Goal: Check status: Check status

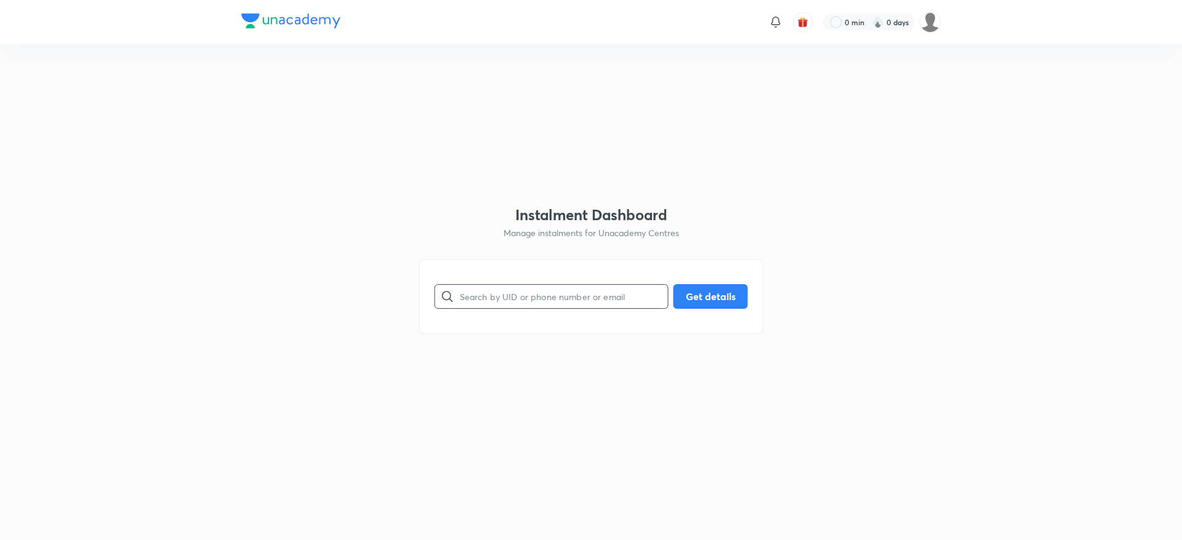
click at [508, 295] on input "text" at bounding box center [564, 296] width 208 height 31
paste input "IY6OEPVTYJ"
type input "IY6OEPVTYJ"
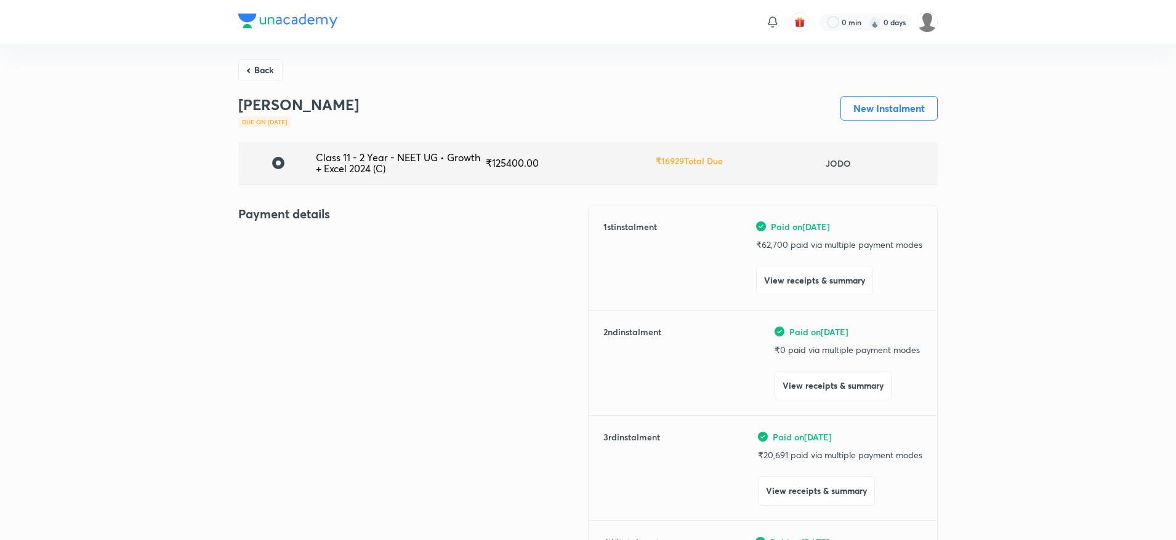
click at [508, 295] on div "Payment details" at bounding box center [413, 497] width 350 height 585
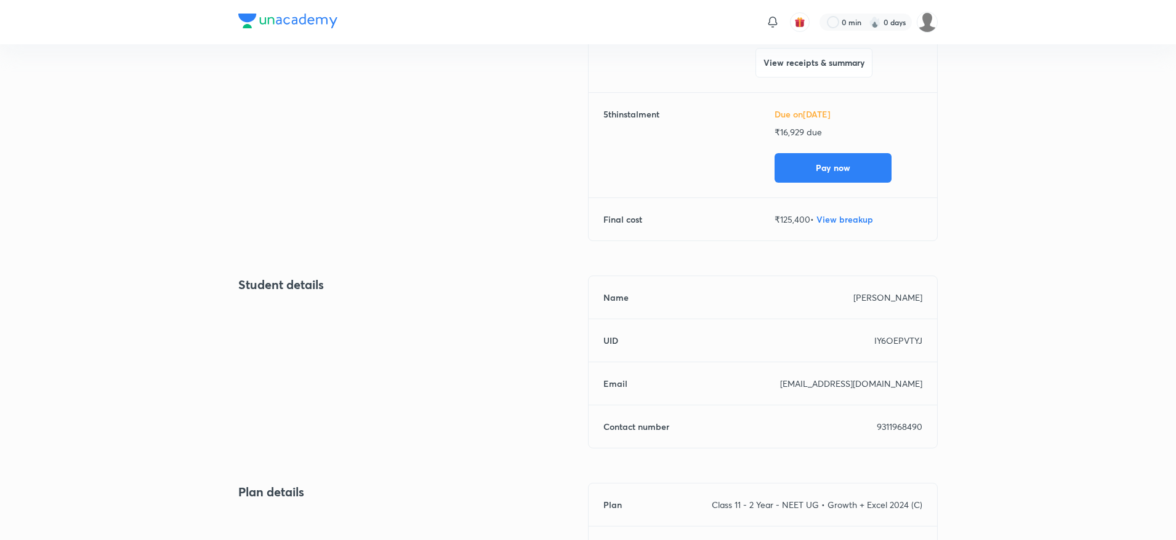
scroll to position [536, 0]
drag, startPoint x: 862, startPoint y: 425, endPoint x: 963, endPoint y: 430, distance: 101.0
click at [963, 430] on div "Back [PERSON_NAME] Due on [DATE] New Instalment Class 11 - 2 Year - NEET UG • G…" at bounding box center [588, 126] width 1176 height 1234
copy p "9311968490"
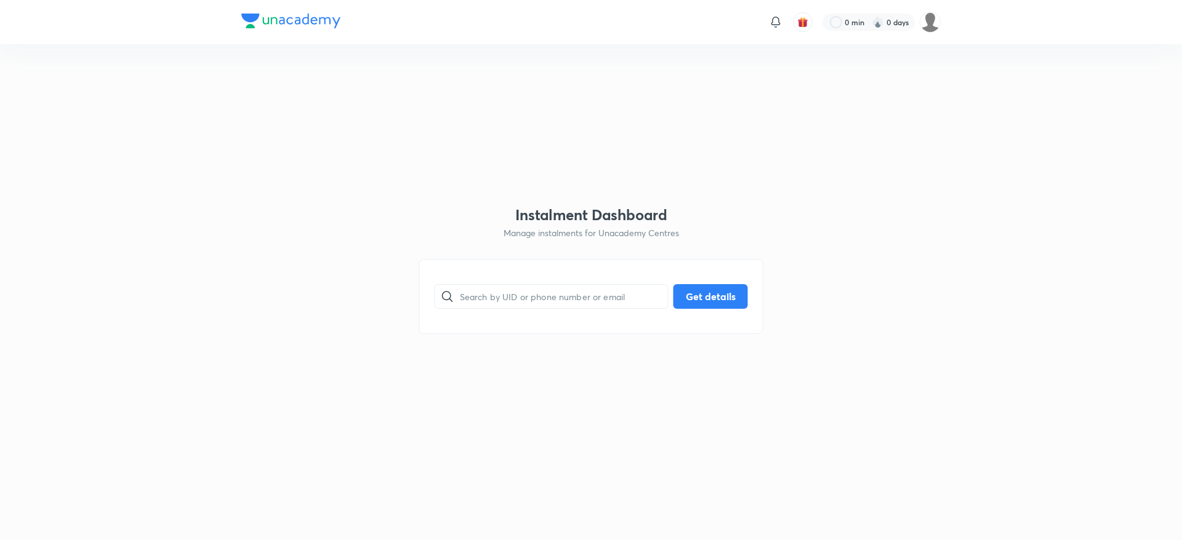
click at [518, 307] on input "text" at bounding box center [564, 296] width 208 height 31
paste input "NHWITE2P59"
type input "NHWITE2P59"
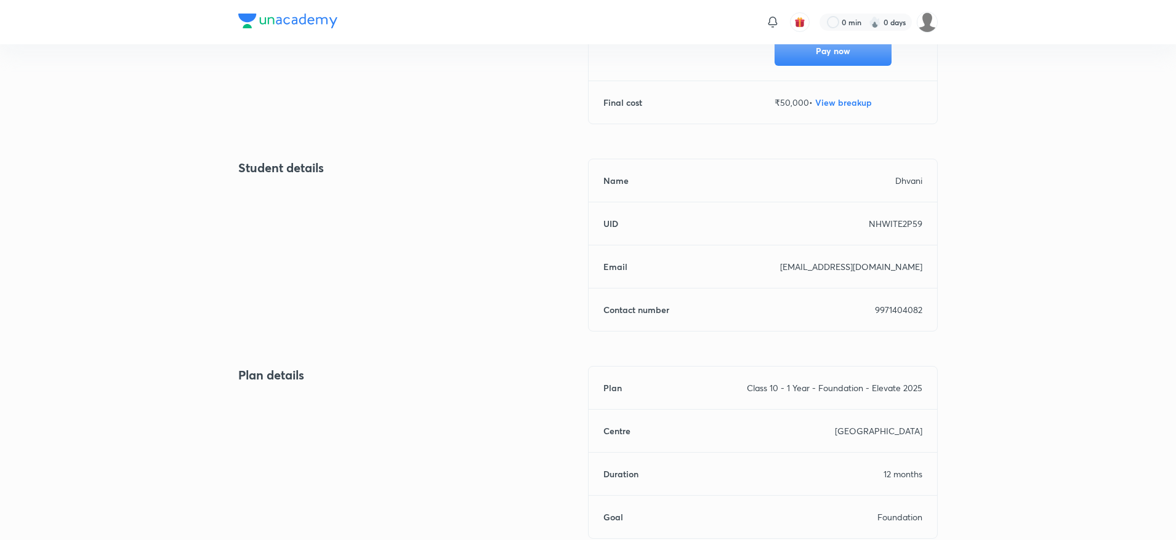
scroll to position [445, 0]
drag, startPoint x: 871, startPoint y: 310, endPoint x: 949, endPoint y: 324, distance: 78.8
click at [949, 324] on div "Back Dhvani Due on Sep 20, 2025 New Instalment Class 10 - 1 Year - Foundation -…" at bounding box center [588, 112] width 1176 height 1027
copy p "9971404082"
